Goal: Contribute content: Add original content to the website for others to see

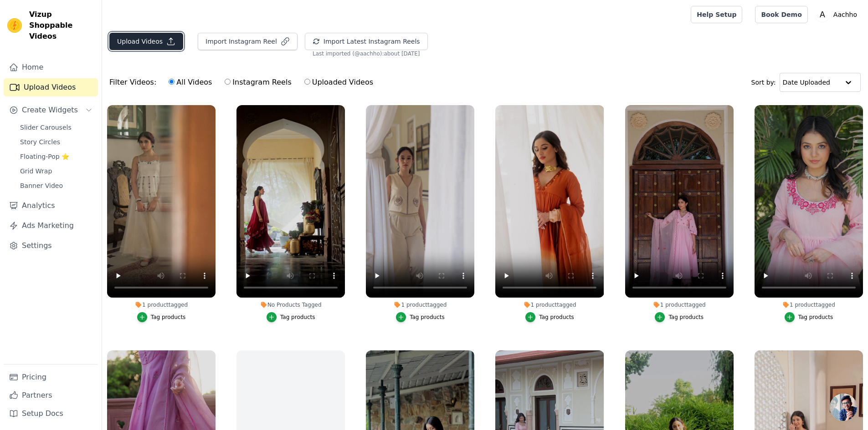
click at [148, 39] on button "Upload Videos" at bounding box center [146, 41] width 74 height 17
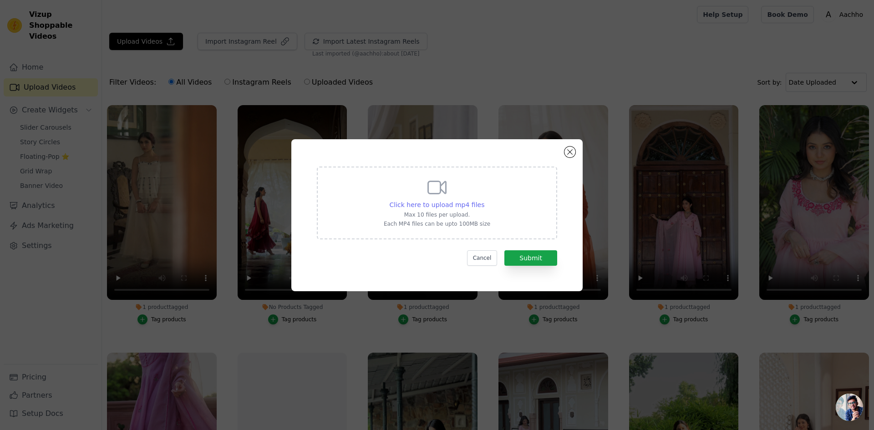
click at [444, 204] on span "Click here to upload mp4 files" at bounding box center [437, 204] width 95 height 7
click at [484, 200] on input "Click here to upload mp4 files Max 10 files per upload. Each MP4 files can be u…" at bounding box center [484, 200] width 0 height 0
type input "C:\fakepath\1.mp4"
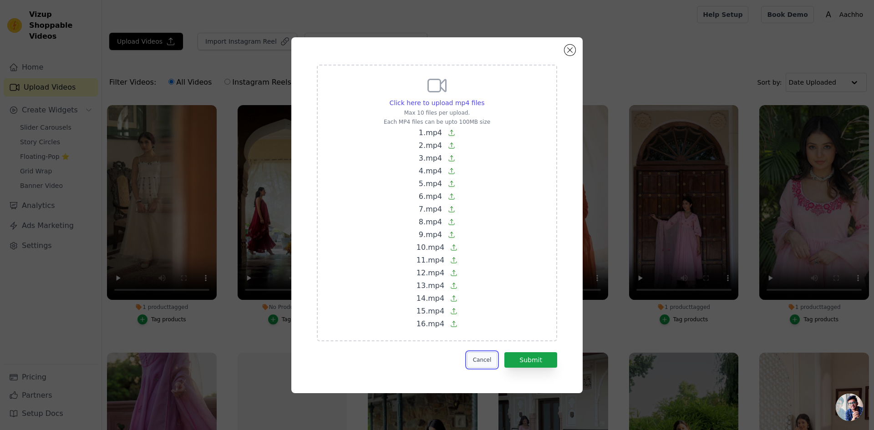
click at [480, 363] on button "Cancel" at bounding box center [482, 360] width 31 height 15
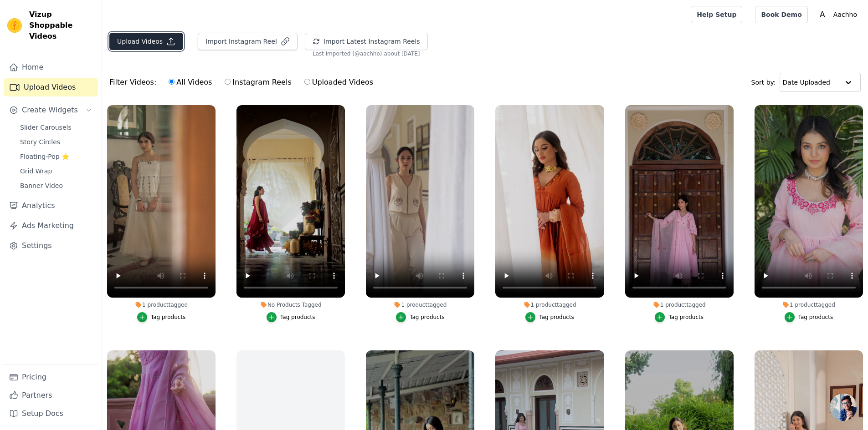
click at [142, 37] on button "Upload Videos" at bounding box center [146, 41] width 74 height 17
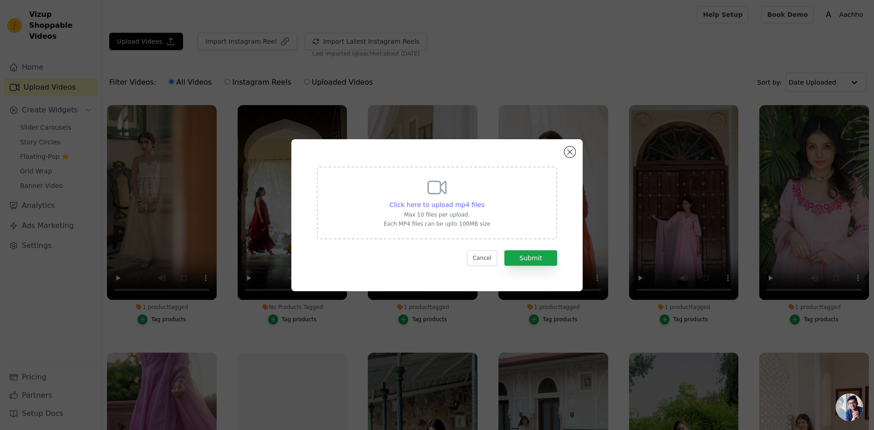
click at [446, 205] on span "Click here to upload mp4 files" at bounding box center [437, 204] width 95 height 7
click at [484, 200] on input "Click here to upload mp4 files Max 10 files per upload. Each MP4 files can be u…" at bounding box center [484, 200] width 0 height 0
type input "C:\fakepath\1.mp4"
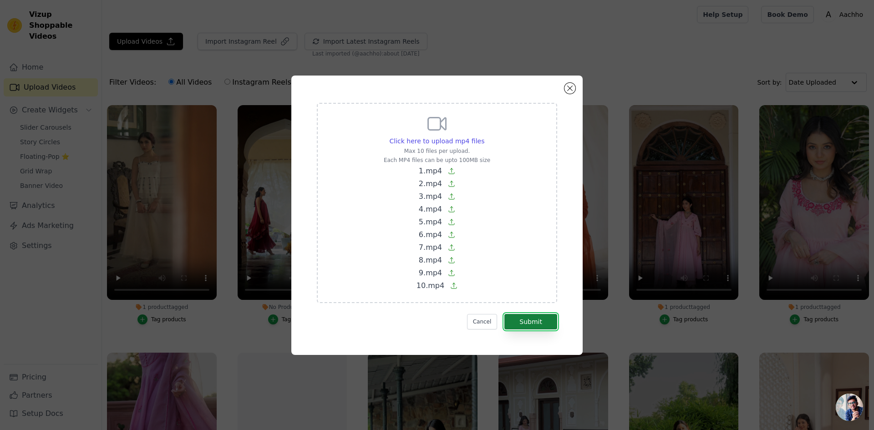
click at [542, 324] on button "Submit" at bounding box center [531, 321] width 53 height 15
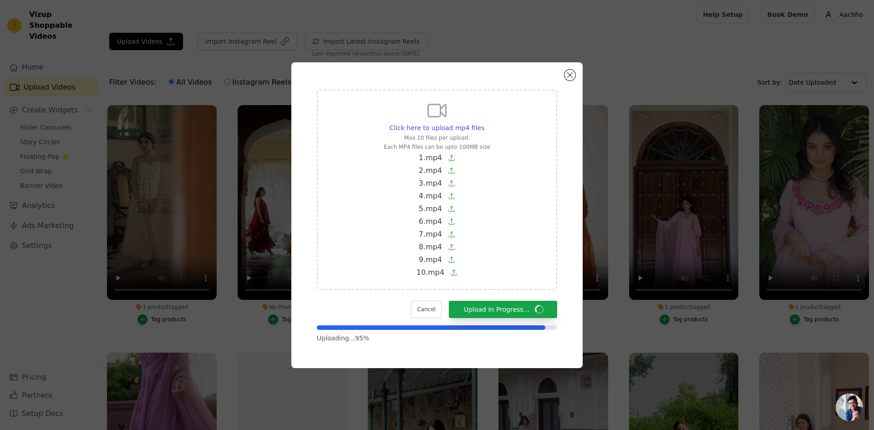
click at [712, 41] on div "Click here to upload mp4 files Max 10 files per upload. Each MP4 files can be u…" at bounding box center [437, 215] width 874 height 430
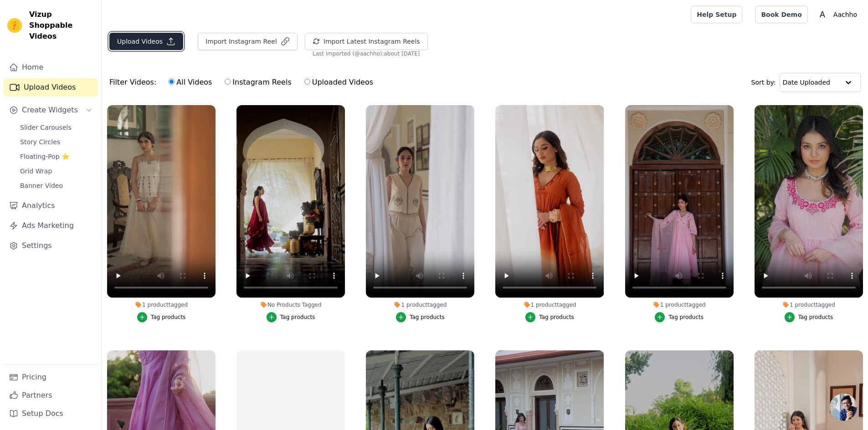
click at [143, 41] on button "Upload Videos" at bounding box center [146, 41] width 74 height 17
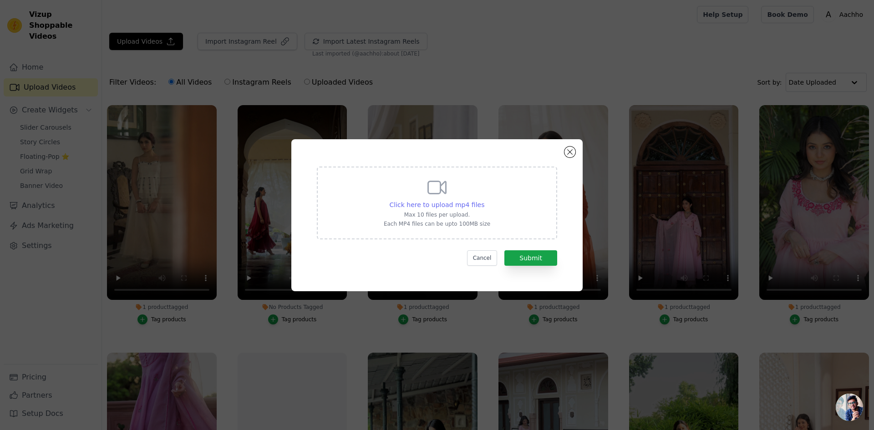
click at [436, 205] on span "Click here to upload mp4 files" at bounding box center [437, 204] width 95 height 7
click at [484, 200] on input "Click here to upload mp4 files Max 10 files per upload. Each MP4 files can be u…" at bounding box center [484, 200] width 0 height 0
type input "C:\fakepath\1.mp4"
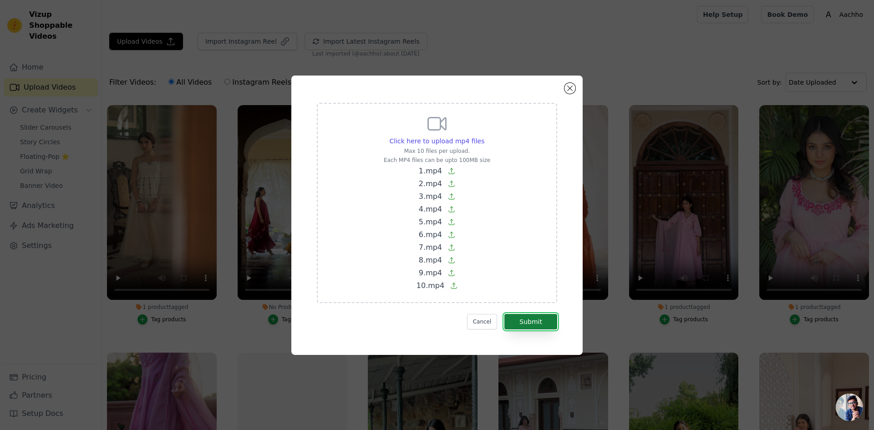
click at [546, 319] on button "Submit" at bounding box center [531, 321] width 53 height 15
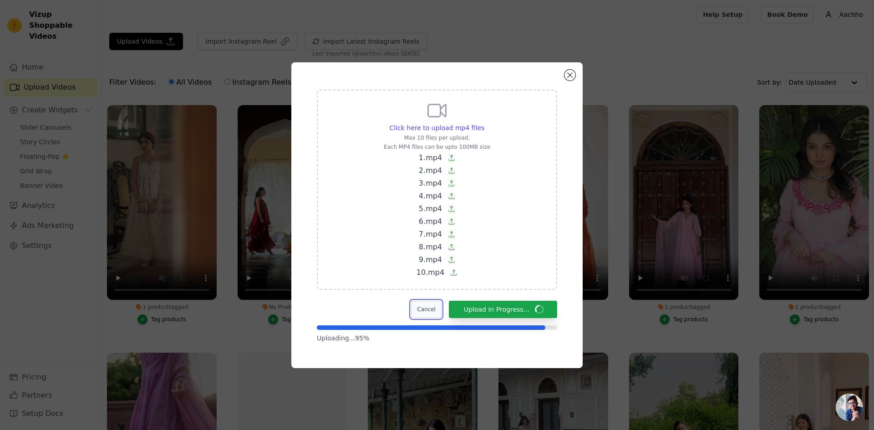
click at [442, 311] on button "Cancel" at bounding box center [426, 309] width 31 height 17
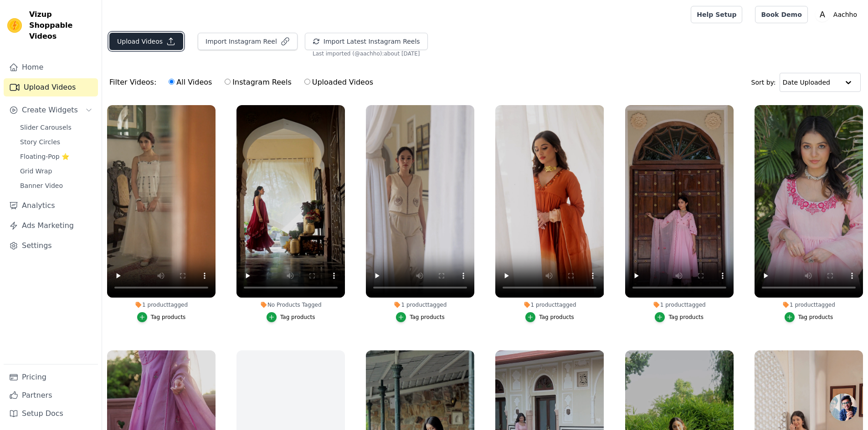
click at [155, 43] on button "Upload Videos" at bounding box center [146, 41] width 74 height 17
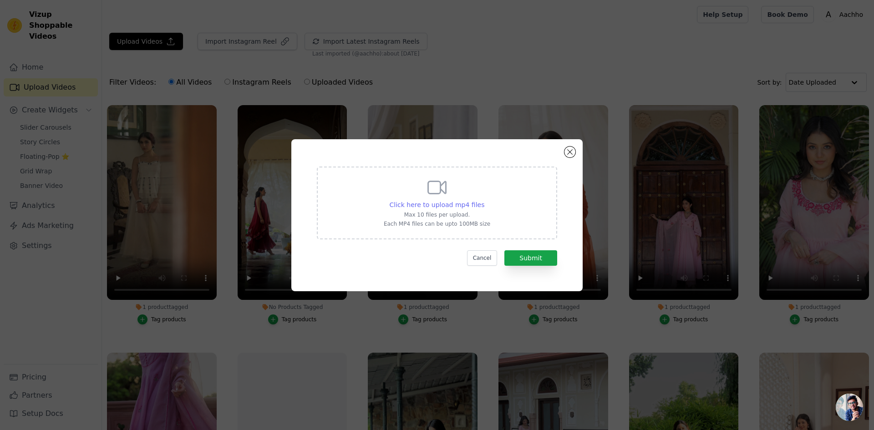
click at [413, 206] on span "Click here to upload mp4 files" at bounding box center [437, 204] width 95 height 7
click at [484, 200] on input "Click here to upload mp4 files Max 10 files per upload. Each MP4 files can be u…" at bounding box center [484, 200] width 0 height 0
type input "C:\fakepath\1.mp4"
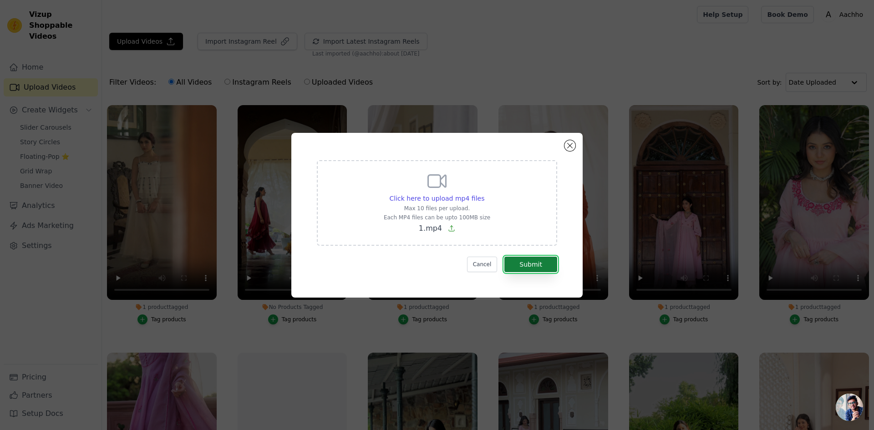
click at [539, 268] on button "Submit" at bounding box center [531, 264] width 53 height 15
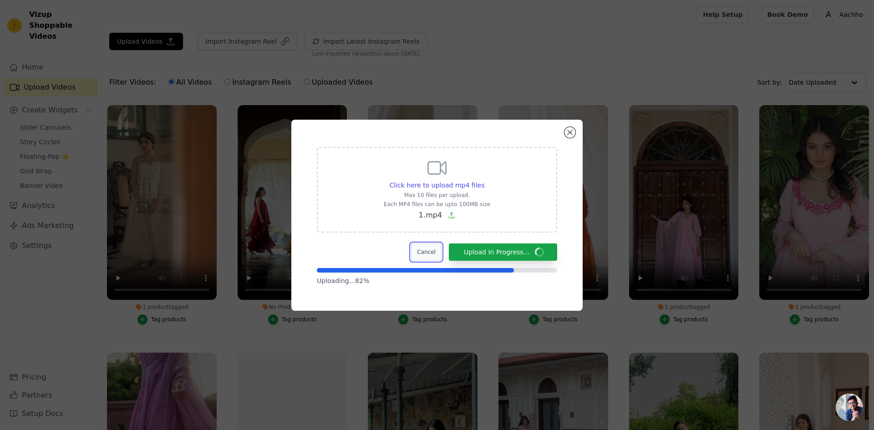
click at [439, 255] on button "Cancel" at bounding box center [426, 252] width 31 height 17
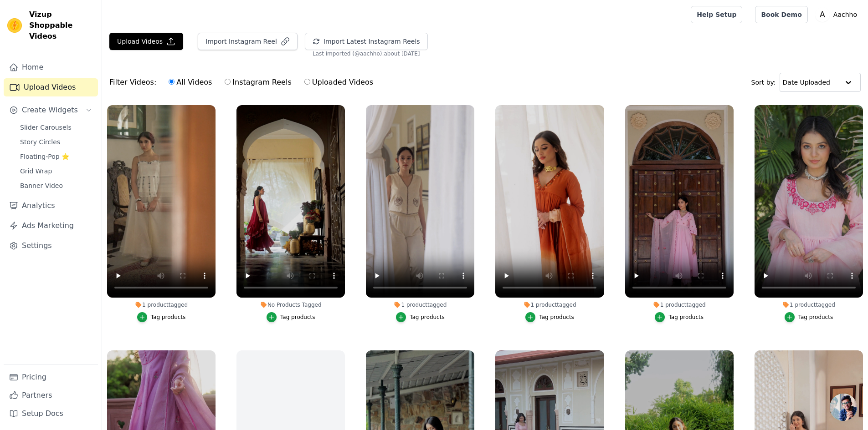
click at [37, 78] on link "Upload Videos" at bounding box center [51, 87] width 94 height 18
click at [50, 82] on link "Upload Videos" at bounding box center [51, 87] width 94 height 18
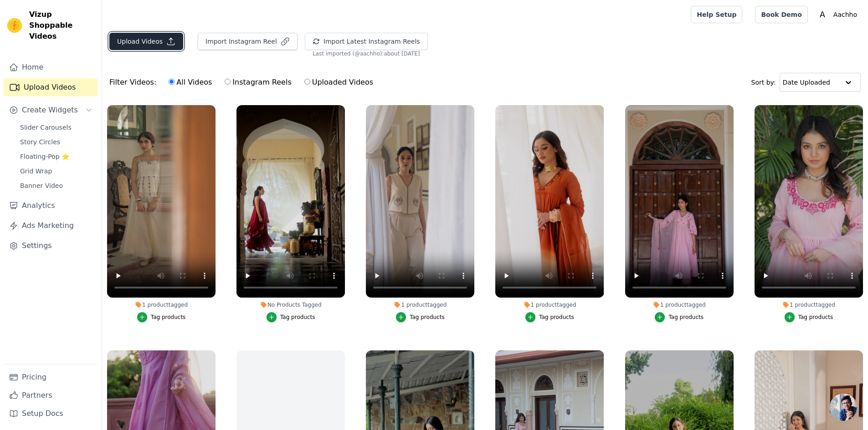
click at [144, 35] on button "Upload Videos" at bounding box center [146, 41] width 74 height 17
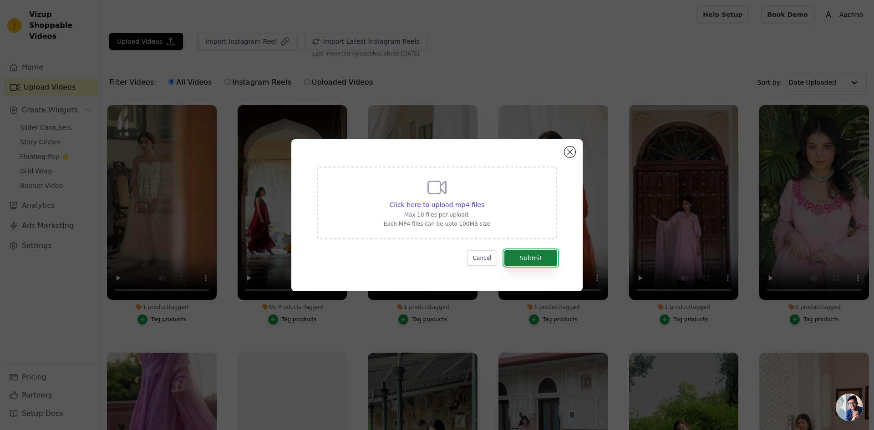
click at [527, 257] on button "Submit" at bounding box center [531, 258] width 53 height 15
click at [498, 225] on div "Click here to upload mp4 files Max 10 files per upload. Each MP4 files can be u…" at bounding box center [437, 203] width 240 height 73
click at [485, 200] on input "Click here to upload mp4 files Max 10 files per upload. Each MP4 files can be u…" at bounding box center [484, 200] width 0 height 0
type input "C:\fakepath\1.mp4"
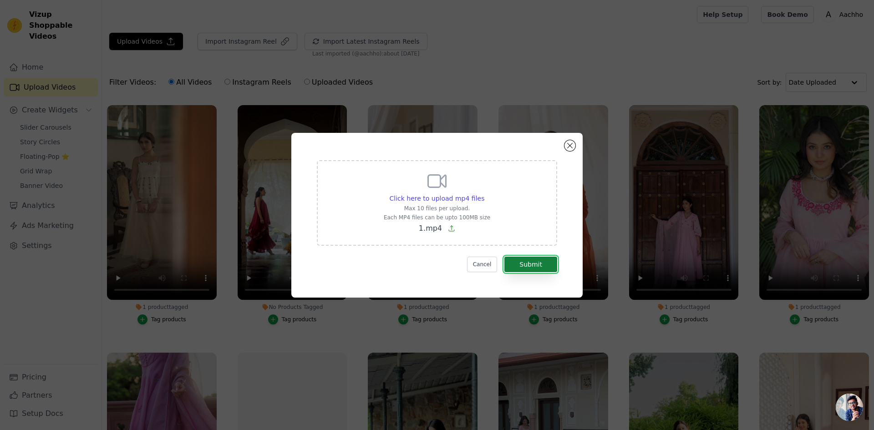
click at [538, 270] on button "Submit" at bounding box center [531, 264] width 53 height 15
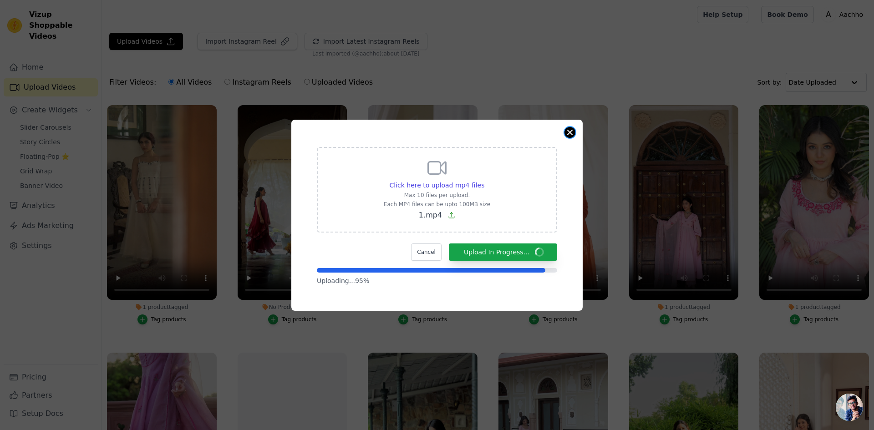
click at [572, 136] on button "Close modal" at bounding box center [570, 132] width 11 height 11
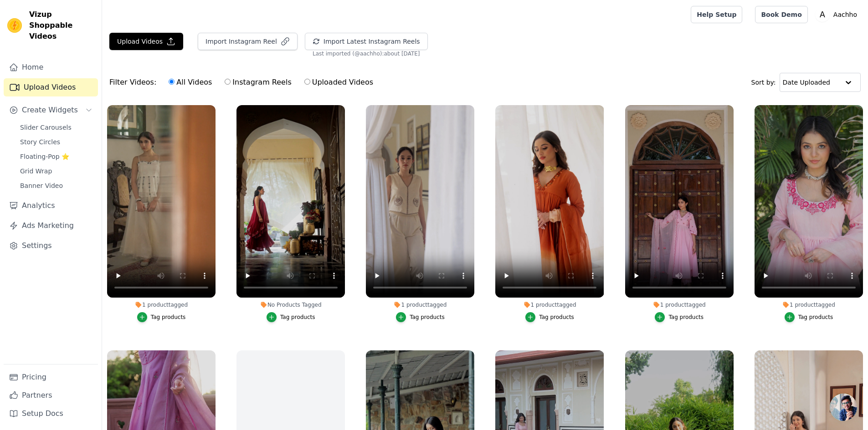
click at [646, 85] on div "Filter Videos: All Videos Instagram Reels Uploaded Videos Sort by: Date Uploaded" at bounding box center [485, 83] width 766 height 36
click at [155, 41] on button "Upload Videos" at bounding box center [146, 41] width 74 height 17
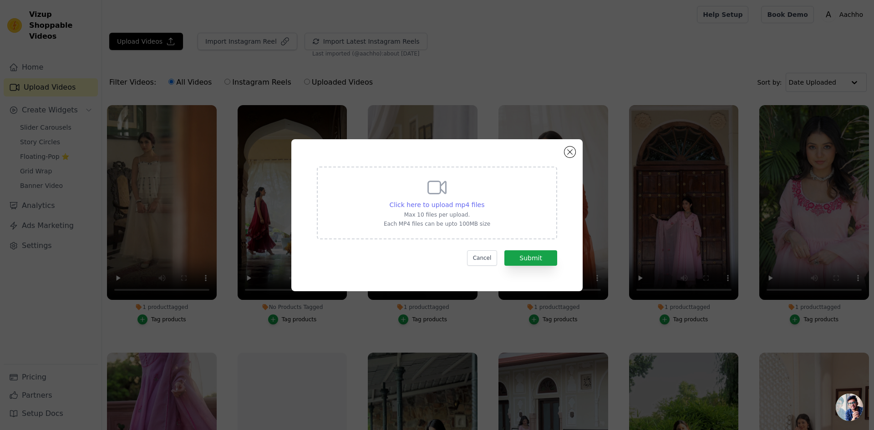
click at [437, 205] on span "Click here to upload mp4 files" at bounding box center [437, 204] width 95 height 7
click at [484, 200] on input "Click here to upload mp4 files Max 10 files per upload. Each MP4 files can be u…" at bounding box center [484, 200] width 0 height 0
type input "C:\fakepath\1.mp4"
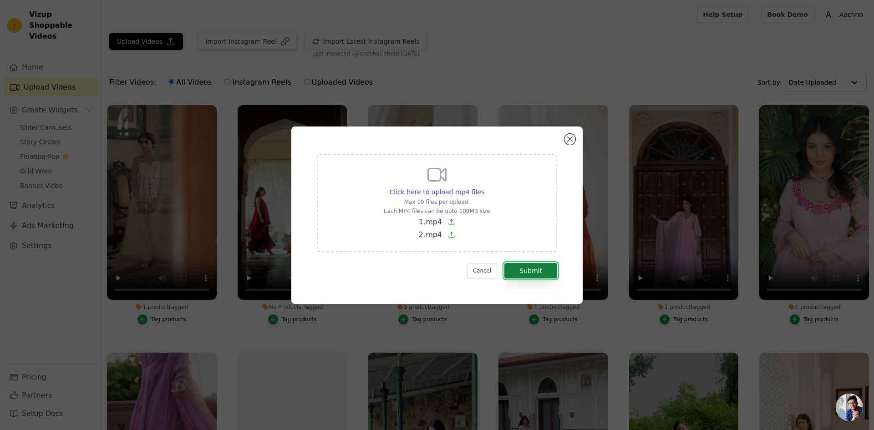
click at [526, 272] on button "Submit" at bounding box center [531, 270] width 53 height 15
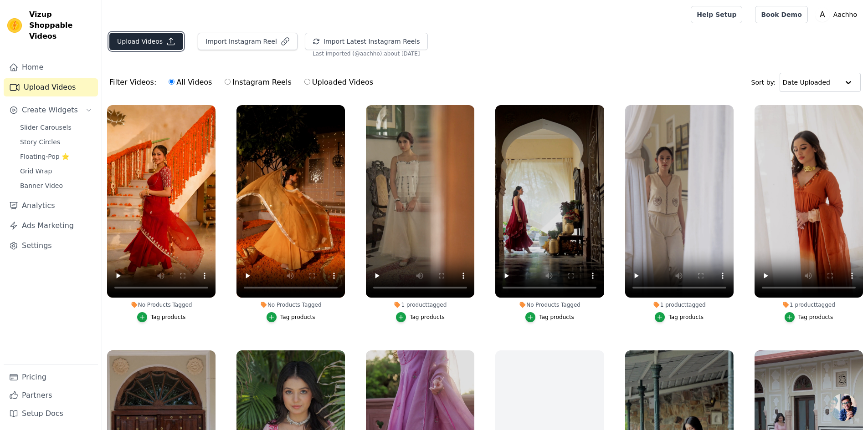
click at [137, 40] on button "Upload Videos" at bounding box center [146, 41] width 74 height 17
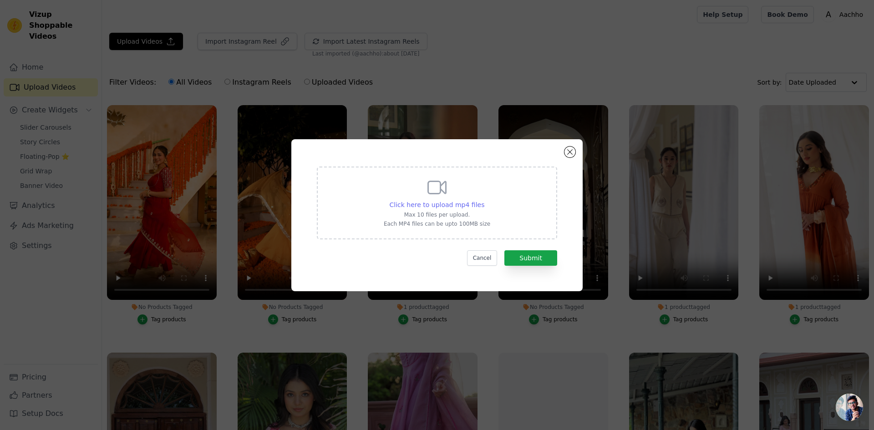
click at [437, 205] on span "Click here to upload mp4 files" at bounding box center [437, 204] width 95 height 7
click at [484, 200] on input "Click here to upload mp4 files Max 10 files per upload. Each MP4 files can be u…" at bounding box center [484, 200] width 0 height 0
type input "C:\fakepath\3.mp4"
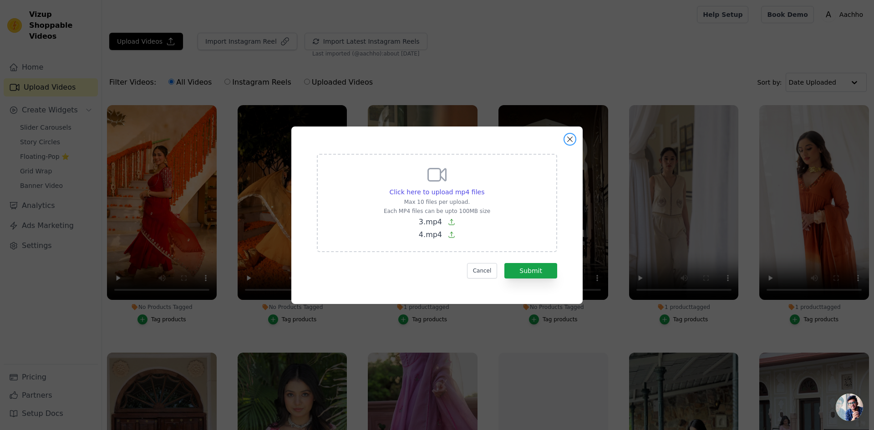
click at [570, 138] on button "Close modal" at bounding box center [570, 139] width 11 height 11
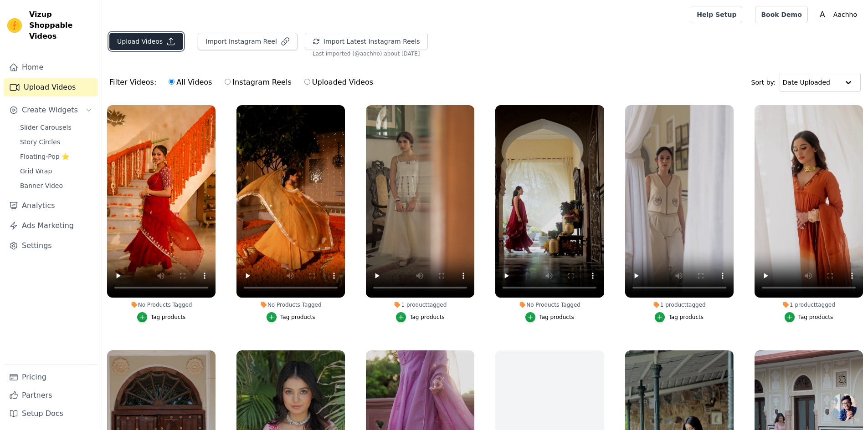
click at [151, 42] on button "Upload Videos" at bounding box center [146, 41] width 74 height 17
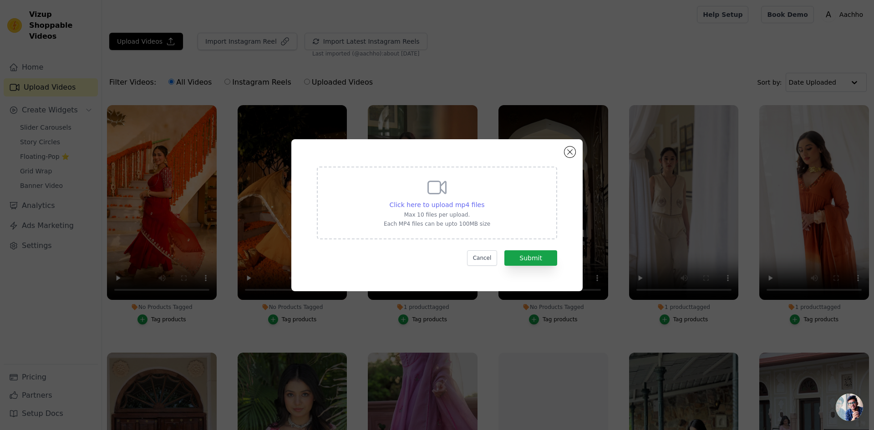
click at [454, 206] on span "Click here to upload mp4 files" at bounding box center [437, 204] width 95 height 7
click at [484, 200] on input "Click here to upload mp4 files Max 10 files per upload. Each MP4 files can be u…" at bounding box center [484, 200] width 0 height 0
type input "C:\fakepath\3.mp4"
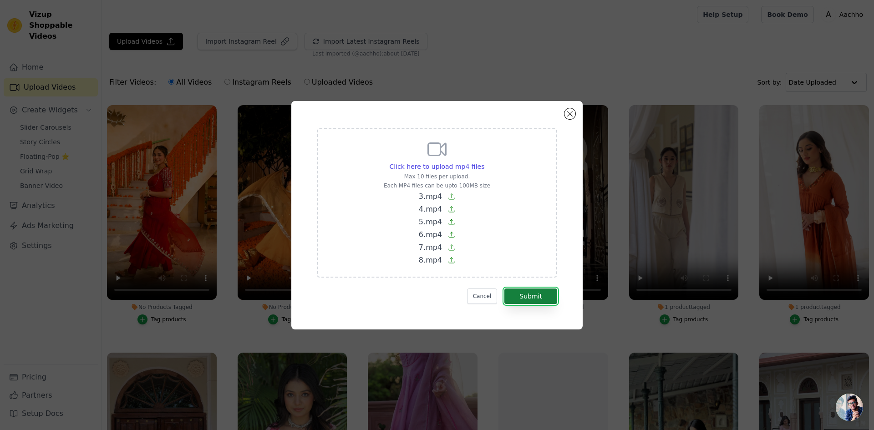
click at [533, 295] on button "Submit" at bounding box center [531, 296] width 53 height 15
